Goal: Complete application form: Complete application form

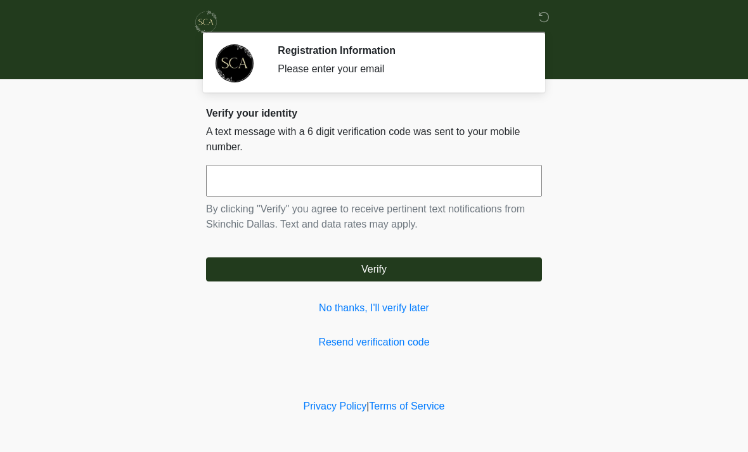
click at [420, 172] on input "text" at bounding box center [374, 181] width 336 height 32
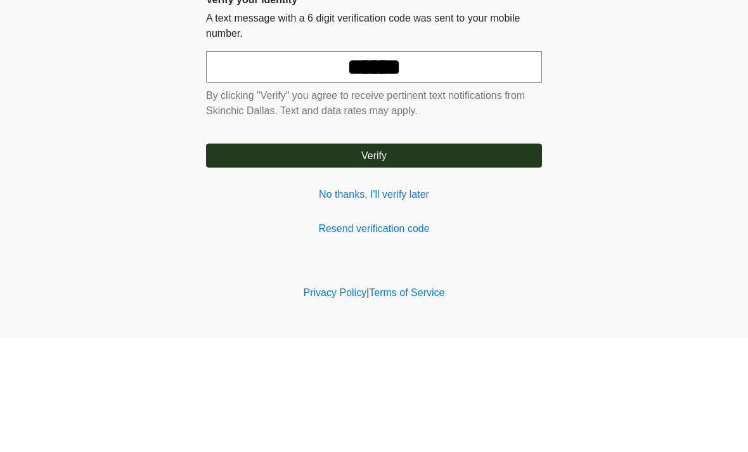
type input "******"
click at [455, 257] on button "Verify" at bounding box center [374, 269] width 336 height 24
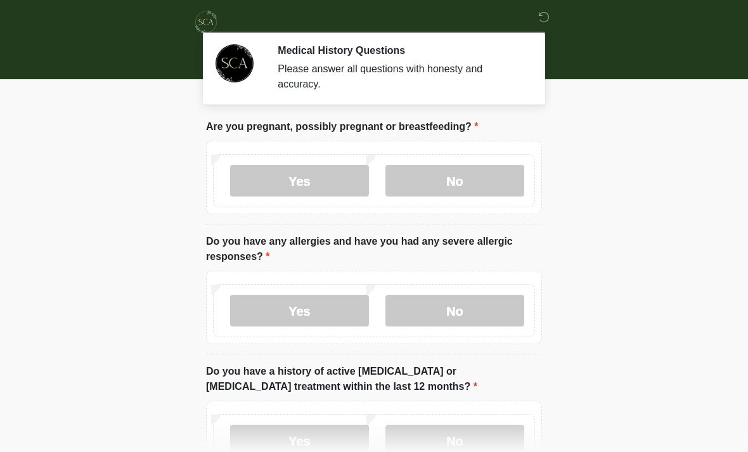
click at [664, 136] on body "‎ ‎ Medical History Questions Please answer all questions with honesty and accu…" at bounding box center [374, 226] width 748 height 452
click at [463, 173] on label "No" at bounding box center [454, 181] width 139 height 32
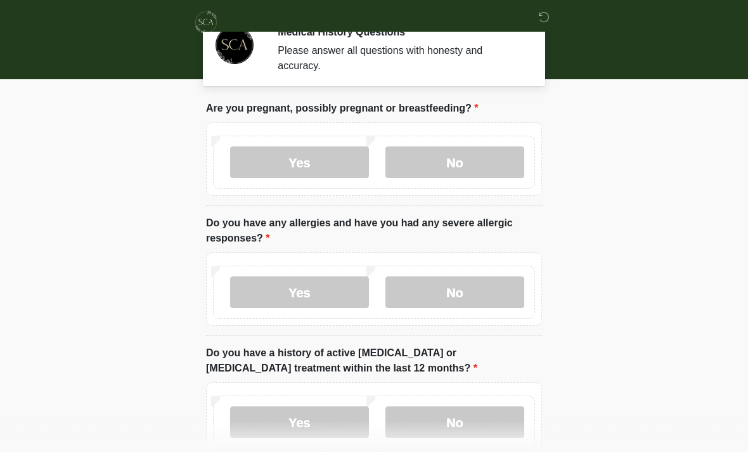
scroll to position [38, 0]
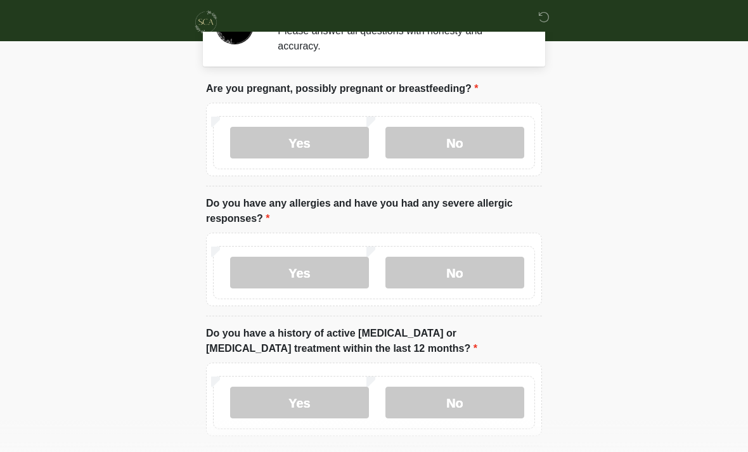
click at [488, 264] on label "No" at bounding box center [454, 273] width 139 height 32
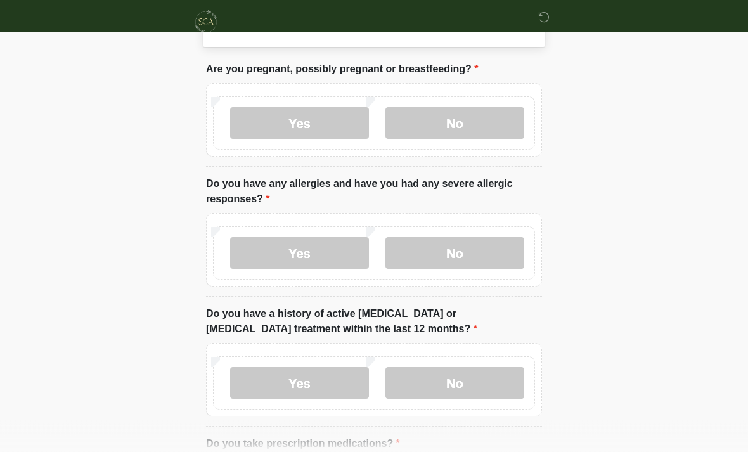
scroll to position [67, 0]
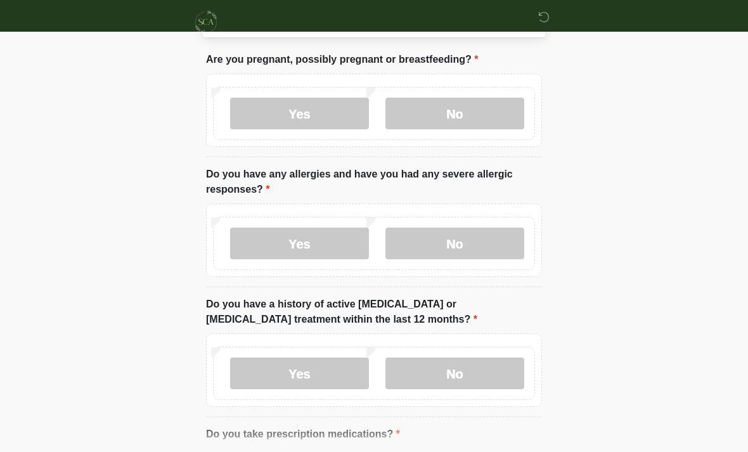
click at [459, 376] on label "No" at bounding box center [454, 374] width 139 height 32
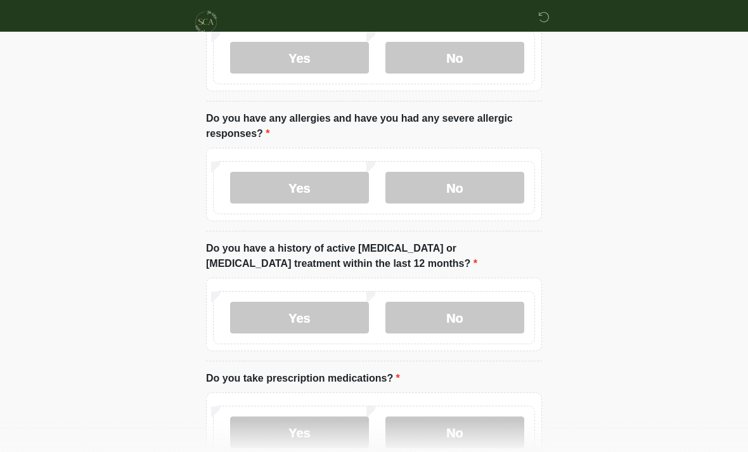
scroll to position [125, 0]
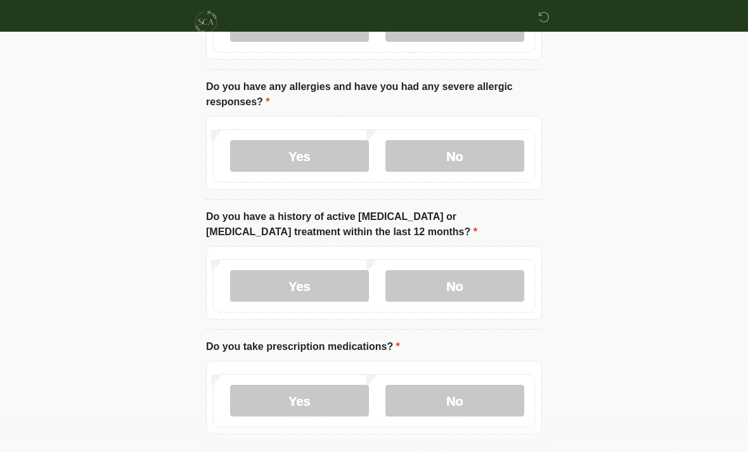
click at [465, 411] on label "No" at bounding box center [454, 401] width 139 height 32
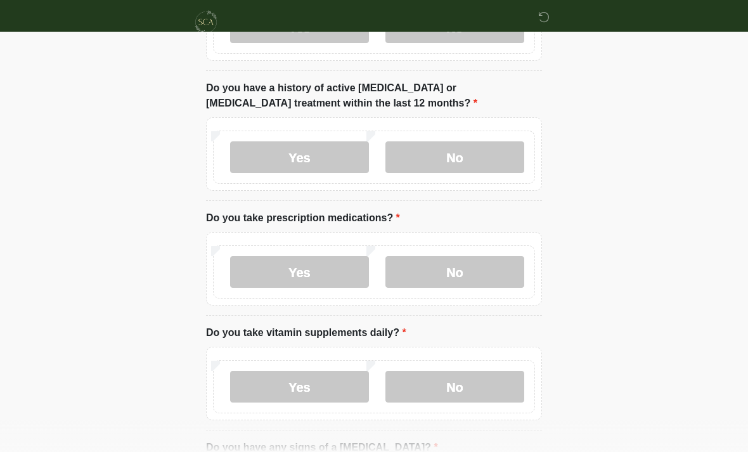
click at [460, 389] on label "No" at bounding box center [454, 387] width 139 height 32
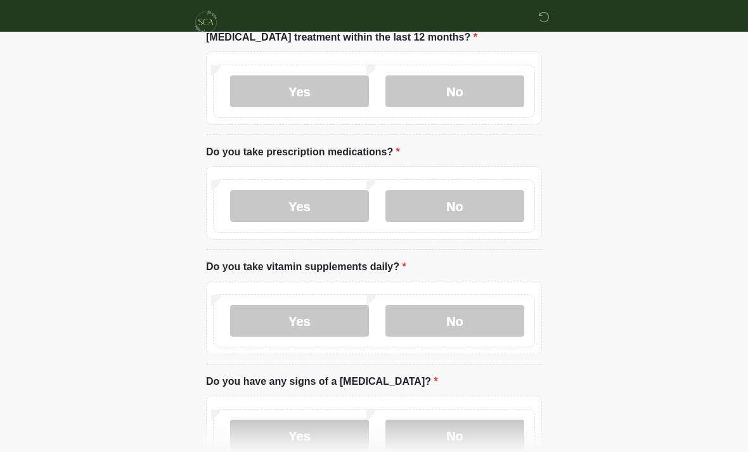
click at [330, 320] on label "Yes" at bounding box center [299, 321] width 139 height 32
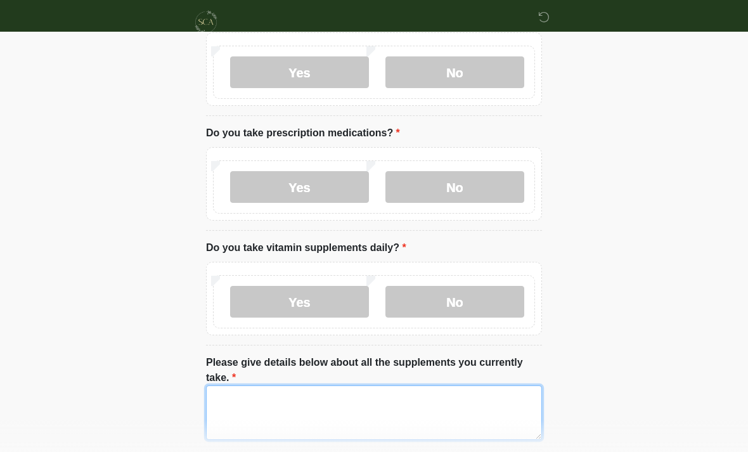
click at [365, 429] on textarea "Please give details below about all the supplements you currently take." at bounding box center [374, 412] width 336 height 55
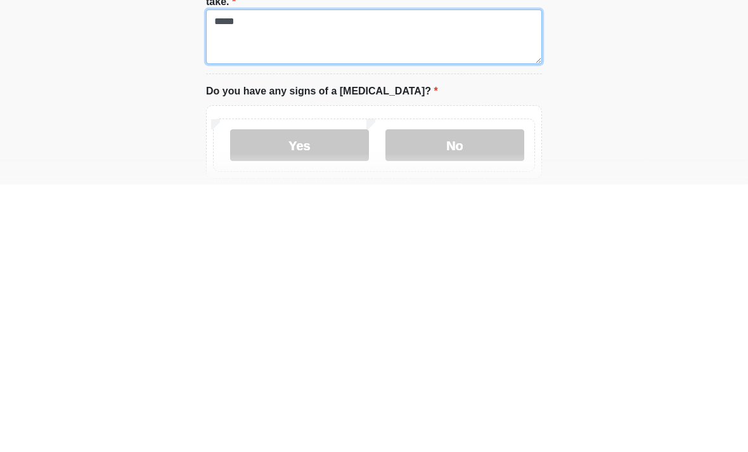
scroll to position [479, 0]
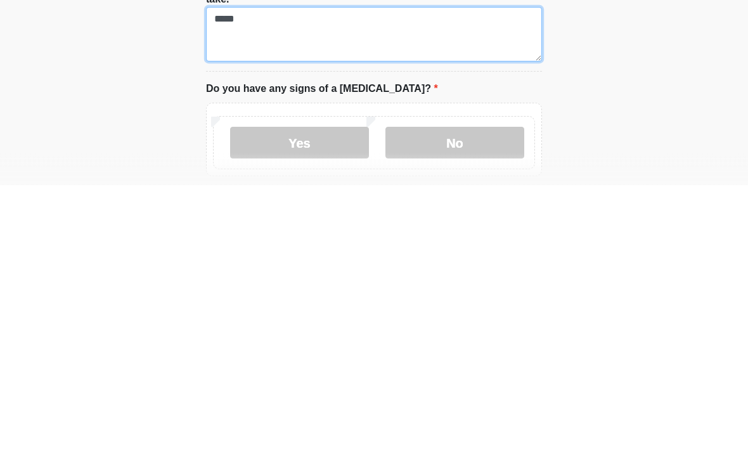
type textarea "*****"
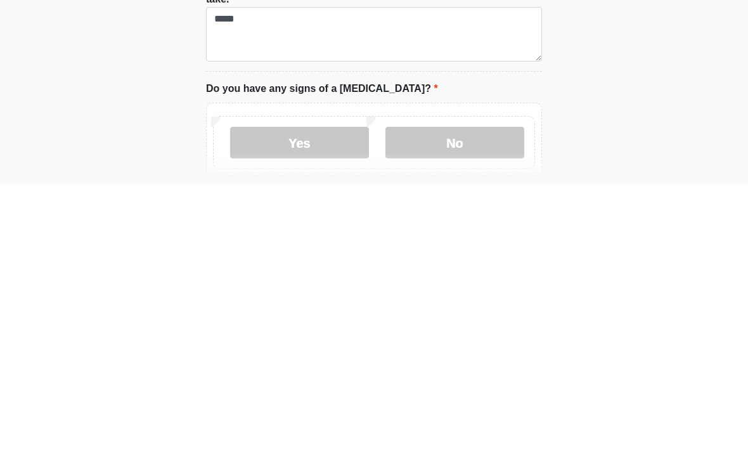
click at [460, 394] on label "No" at bounding box center [454, 410] width 139 height 32
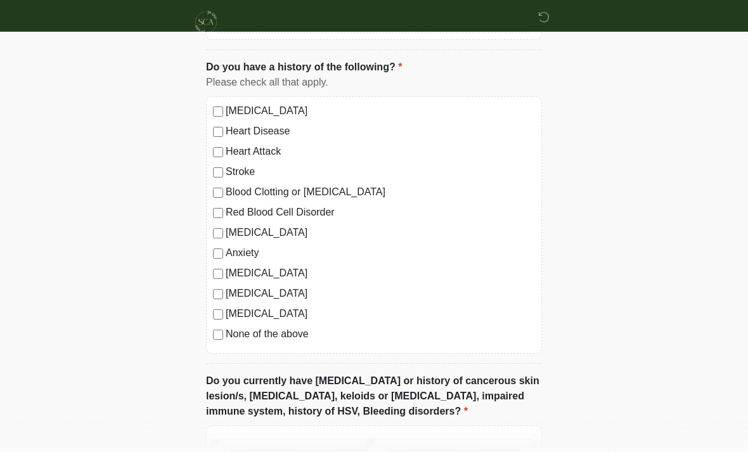
scroll to position [917, 0]
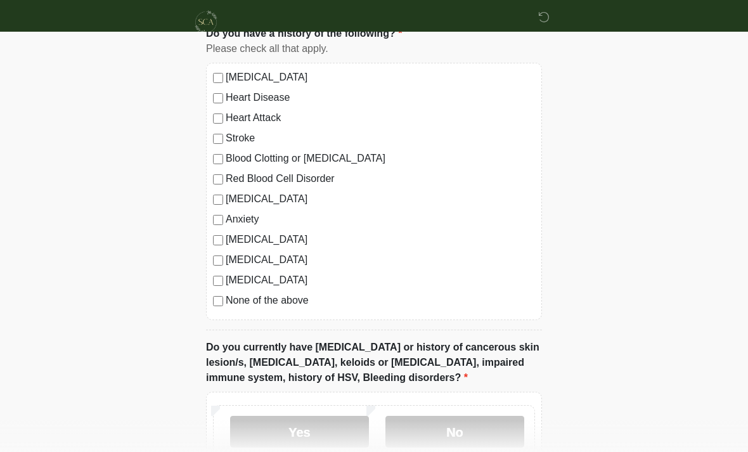
click at [406, 285] on label "Diabetes" at bounding box center [380, 280] width 309 height 15
click at [246, 282] on label "Diabetes" at bounding box center [380, 280] width 309 height 15
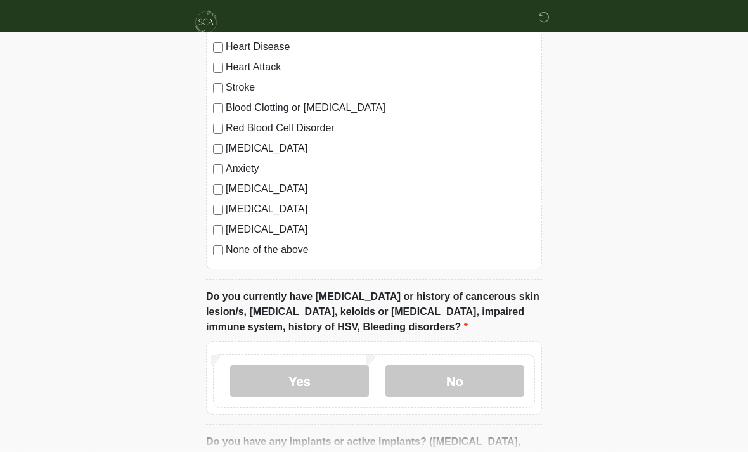
scroll to position [971, 0]
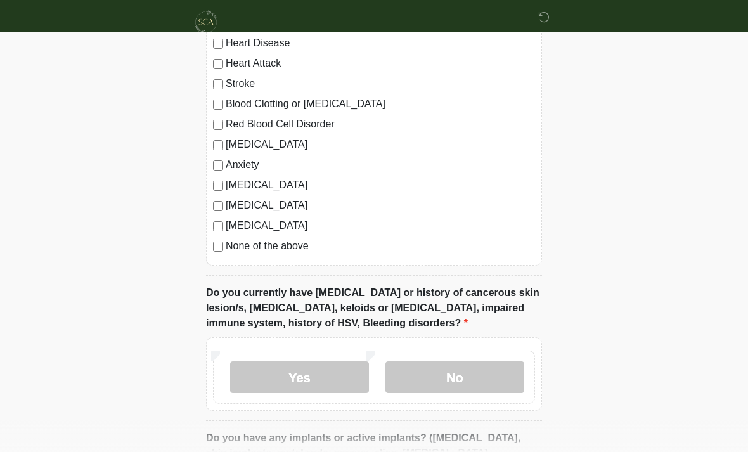
click at [311, 250] on label "None of the above" at bounding box center [380, 245] width 309 height 15
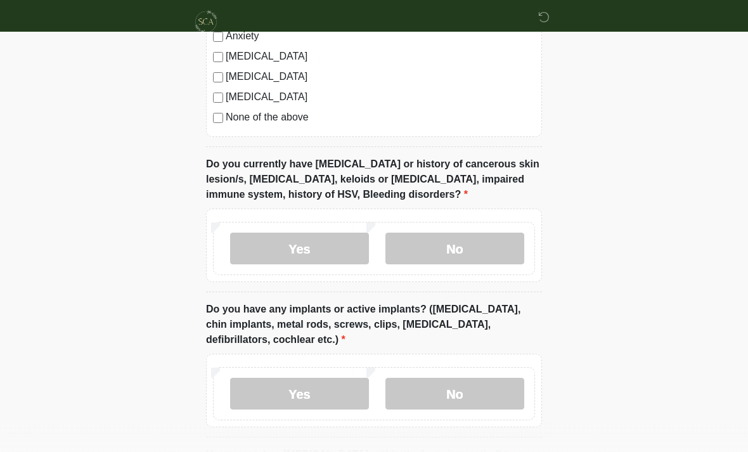
scroll to position [1100, 0]
click at [462, 252] on label "No" at bounding box center [454, 249] width 139 height 32
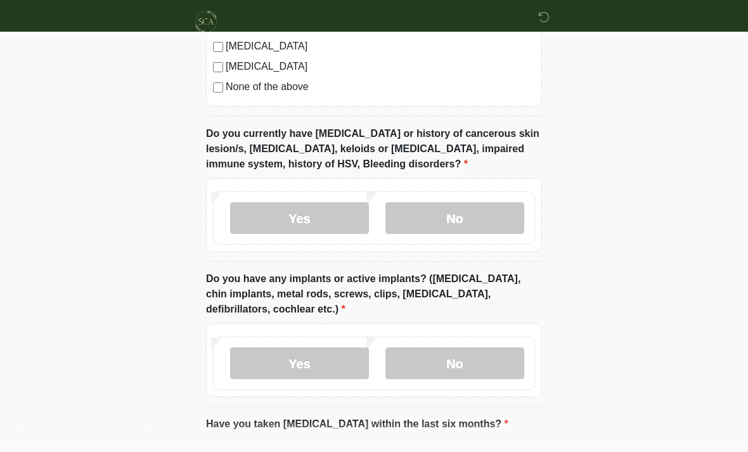
click at [489, 370] on label "No" at bounding box center [454, 364] width 139 height 32
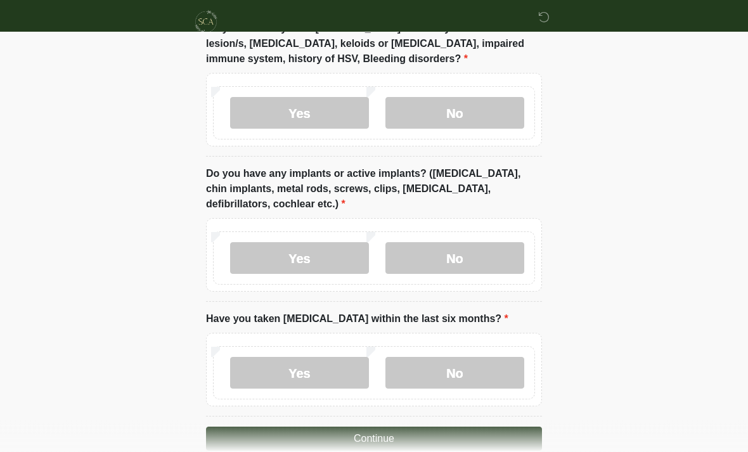
scroll to position [1236, 0]
click at [317, 268] on label "Yes" at bounding box center [299, 258] width 139 height 32
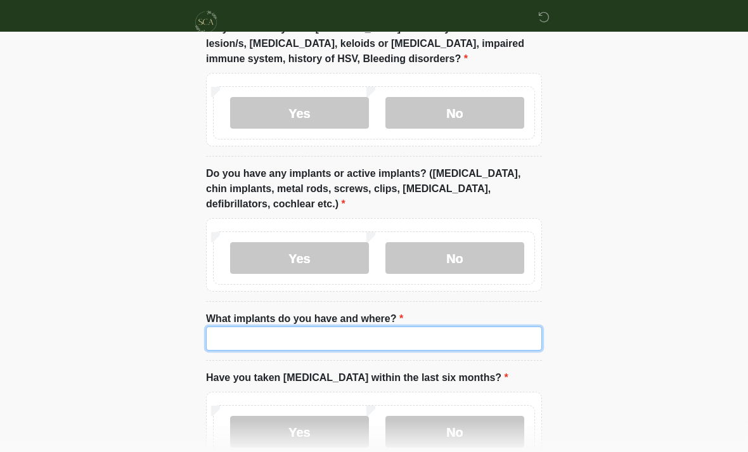
click at [386, 345] on input "What implants do you have and where?" at bounding box center [374, 339] width 336 height 24
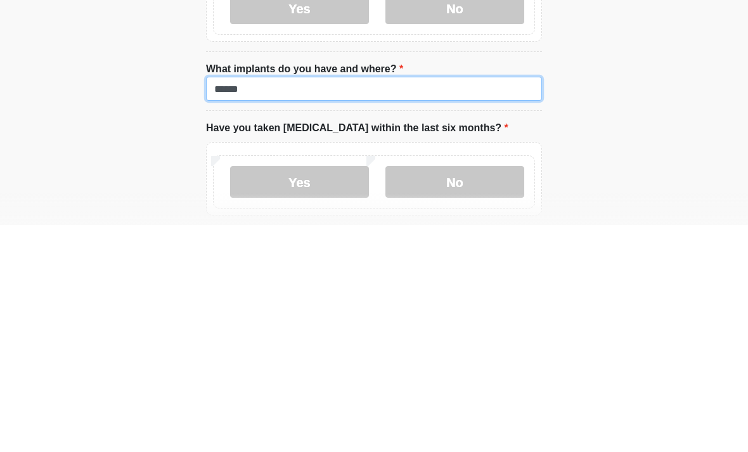
scroll to position [1328, 0]
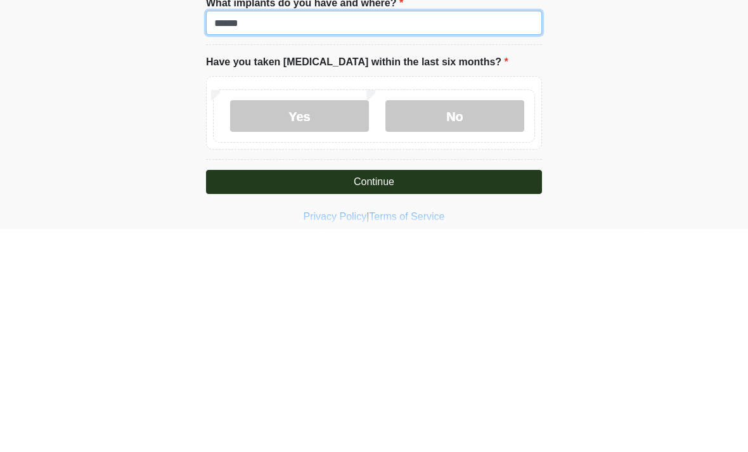
type input "******"
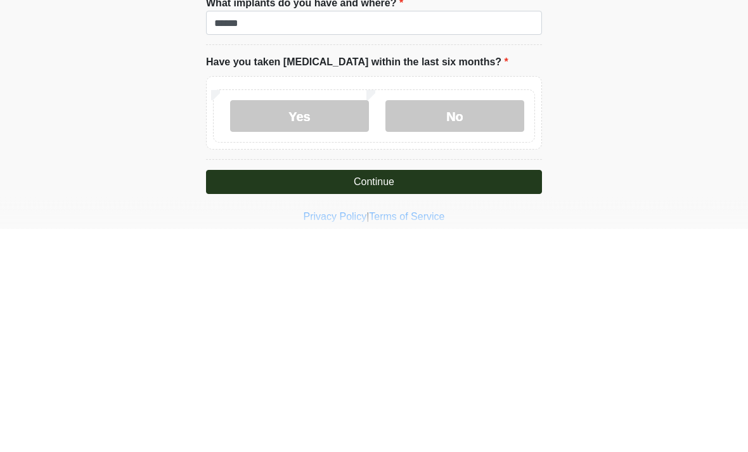
click at [460, 324] on label "No" at bounding box center [454, 340] width 139 height 32
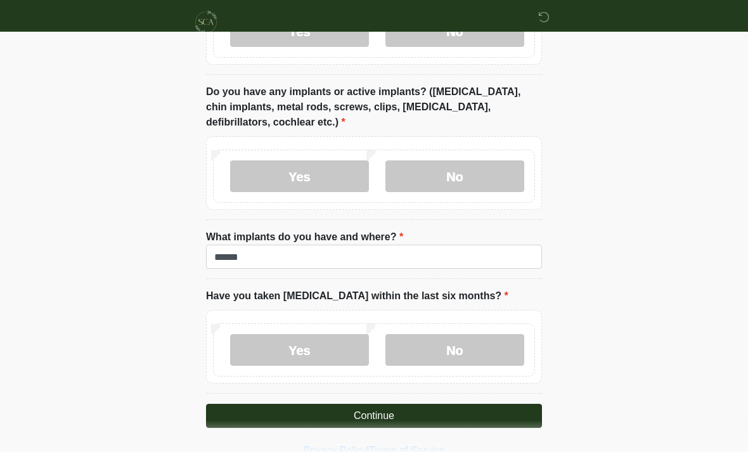
click at [406, 419] on button "Continue" at bounding box center [374, 416] width 336 height 24
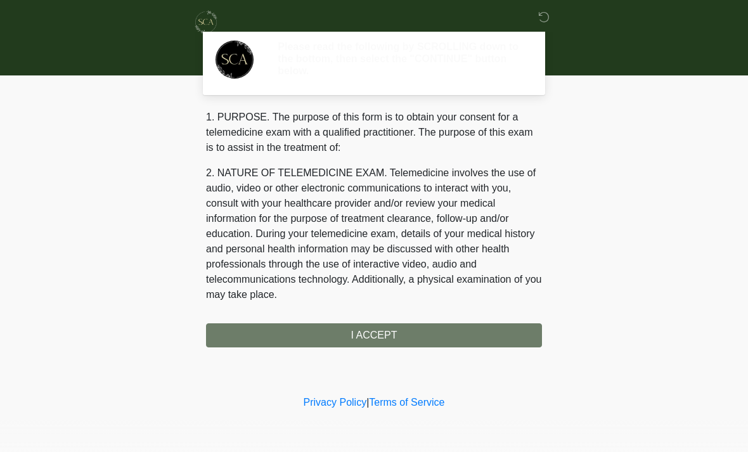
scroll to position [0, 0]
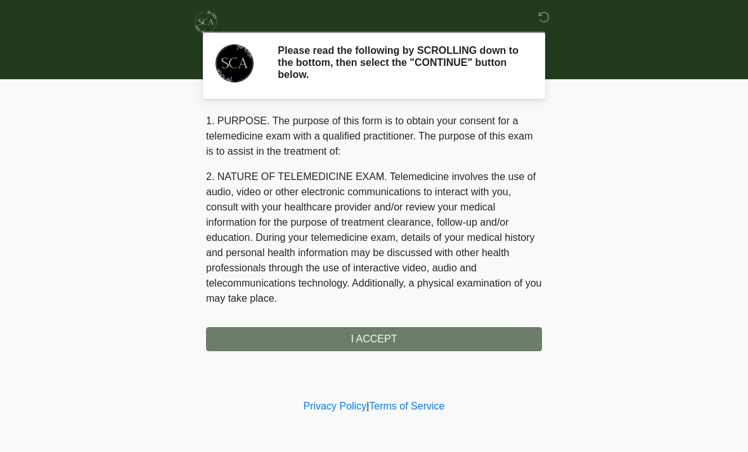
click at [450, 342] on div "1. PURPOSE. The purpose of this form is to obtain your consent for a telemedici…" at bounding box center [374, 232] width 336 height 238
click at [425, 347] on div "1. PURPOSE. The purpose of this form is to obtain your consent for a telemedici…" at bounding box center [374, 232] width 336 height 238
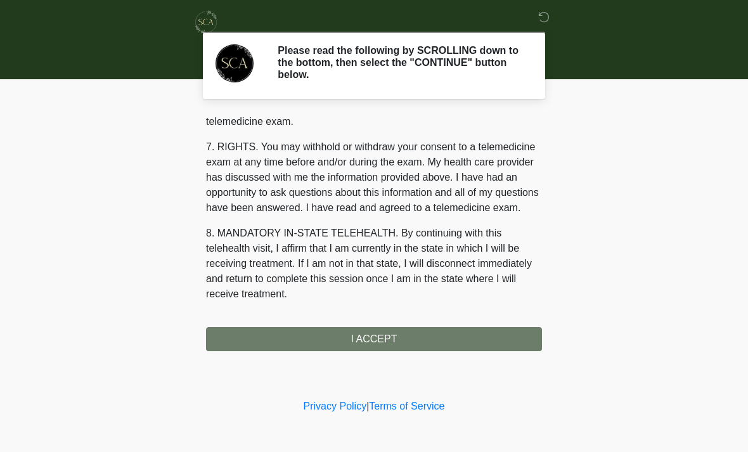
scroll to position [537, 0]
click at [434, 340] on button "I ACCEPT" at bounding box center [374, 339] width 336 height 24
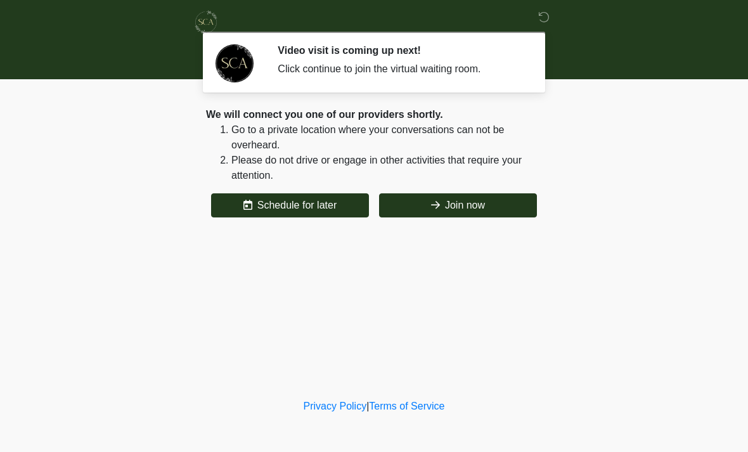
click at [481, 212] on button "Join now" at bounding box center [458, 205] width 158 height 24
